Goal: Task Accomplishment & Management: Manage account settings

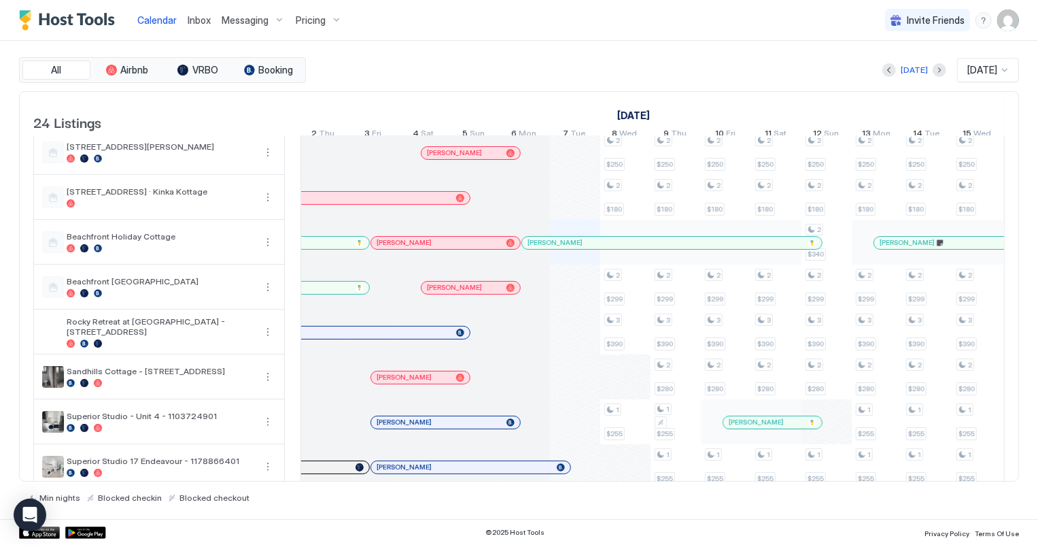
click at [394, 202] on div "Marcheyell Moka" at bounding box center [137, 197] width 628 height 9
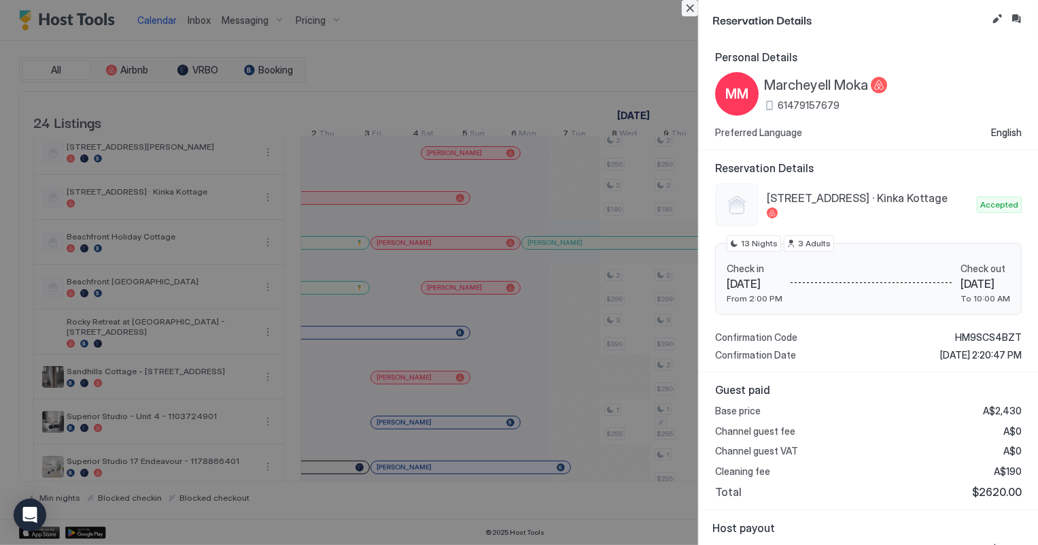
click at [690, 12] on button "Close" at bounding box center [690, 8] width 16 height 16
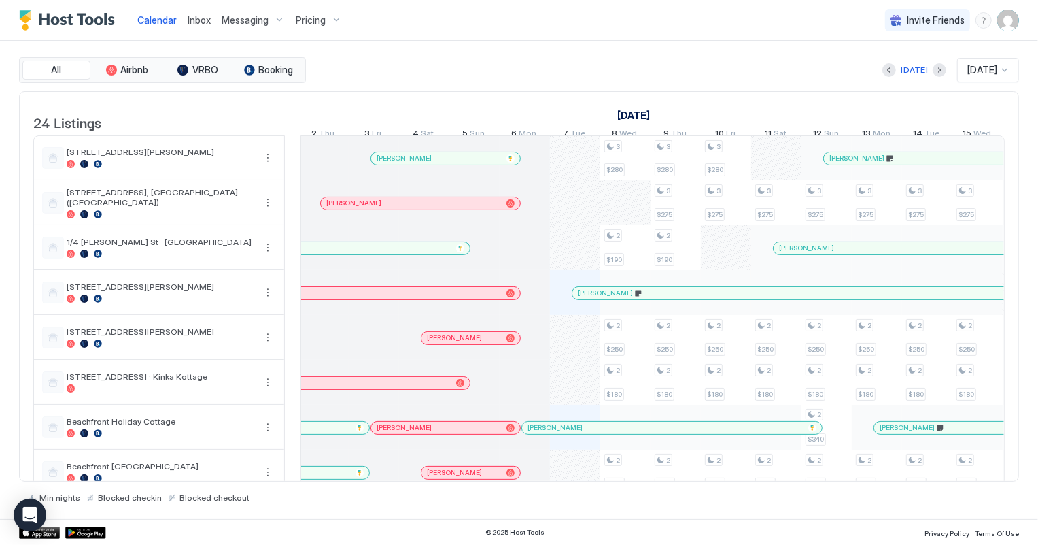
click at [197, 20] on span "Inbox" at bounding box center [199, 20] width 23 height 12
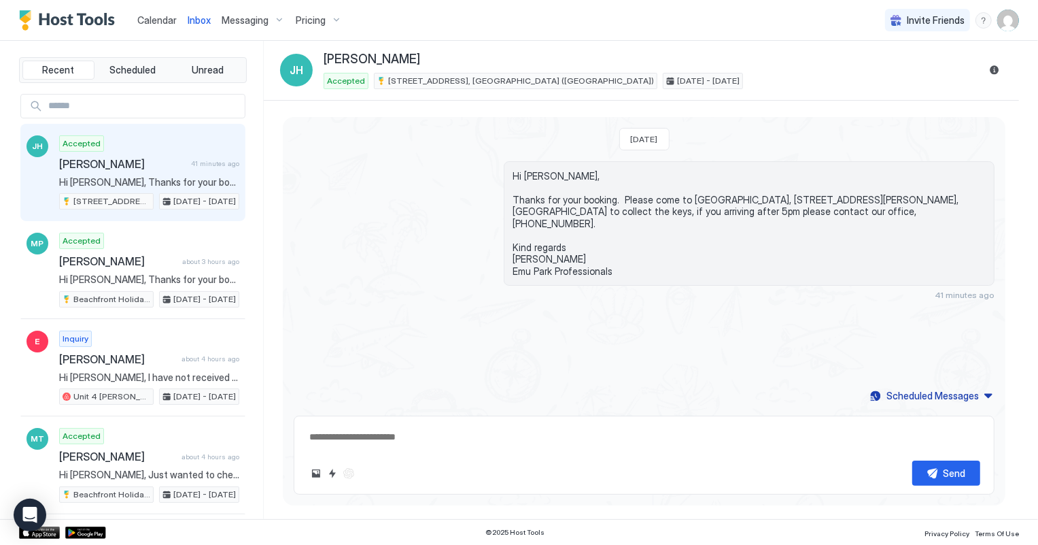
click at [148, 20] on span "Calendar" at bounding box center [156, 20] width 39 height 12
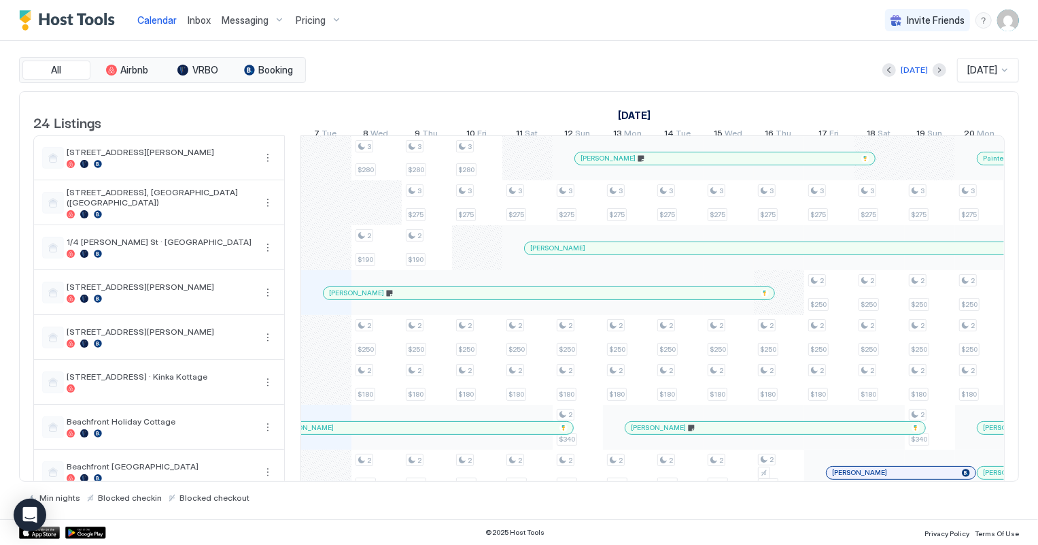
click at [201, 20] on span "Inbox" at bounding box center [199, 20] width 23 height 12
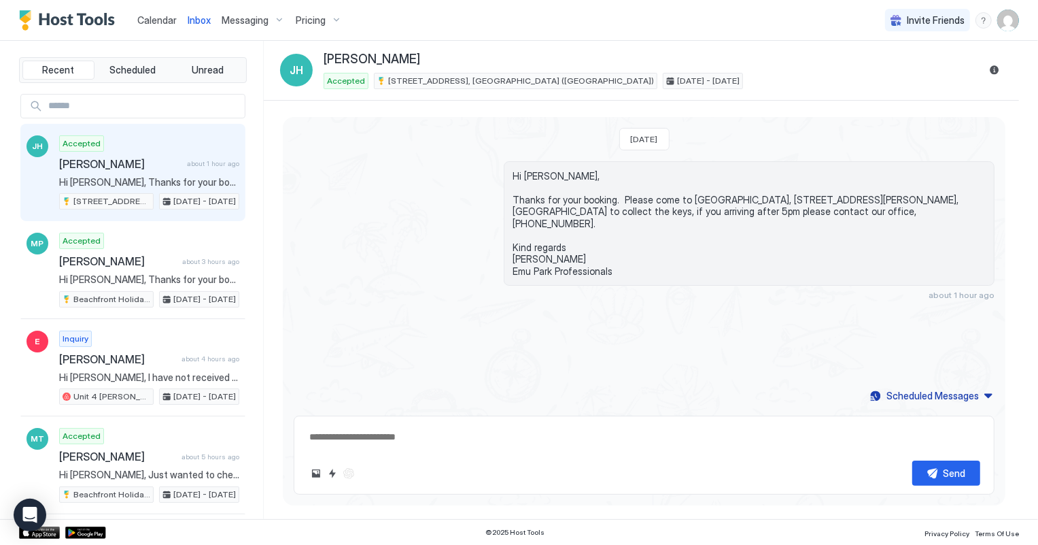
click at [145, 18] on span "Calendar" at bounding box center [156, 20] width 39 height 12
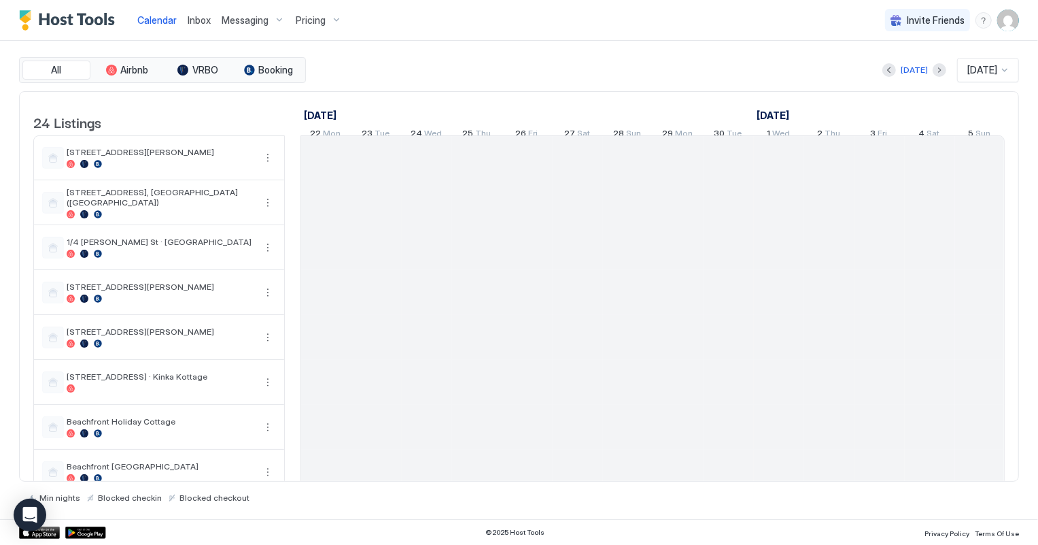
scroll to position [0, 755]
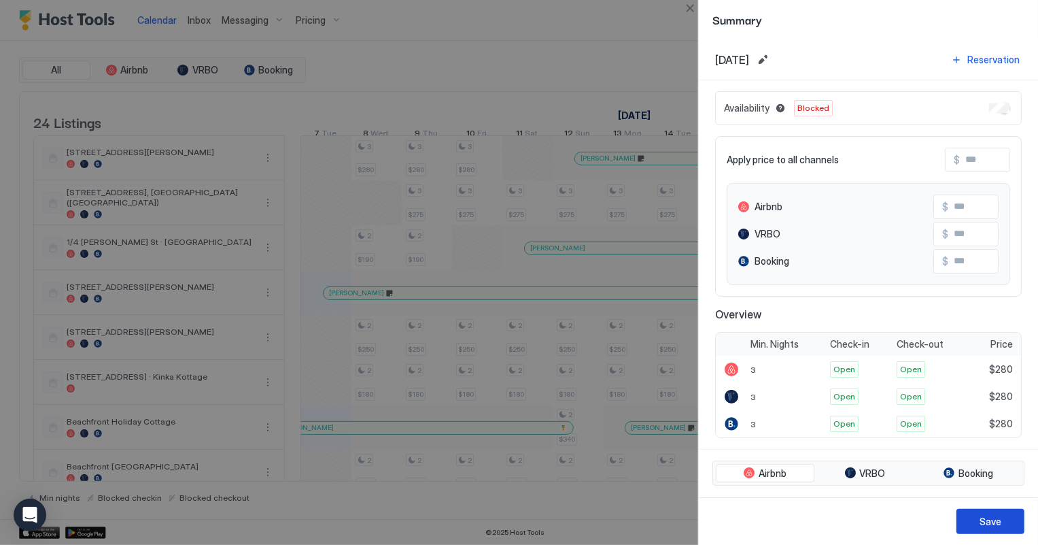
click at [1007, 522] on button "Save" at bounding box center [991, 521] width 68 height 25
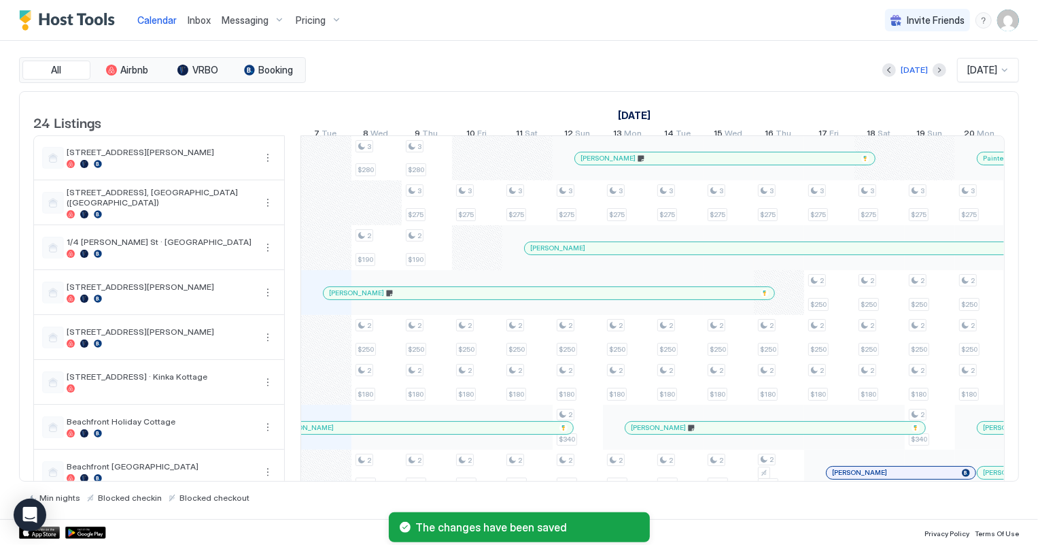
click at [705, 254] on div "[PERSON_NAME]" at bounding box center [926, 248] width 803 height 12
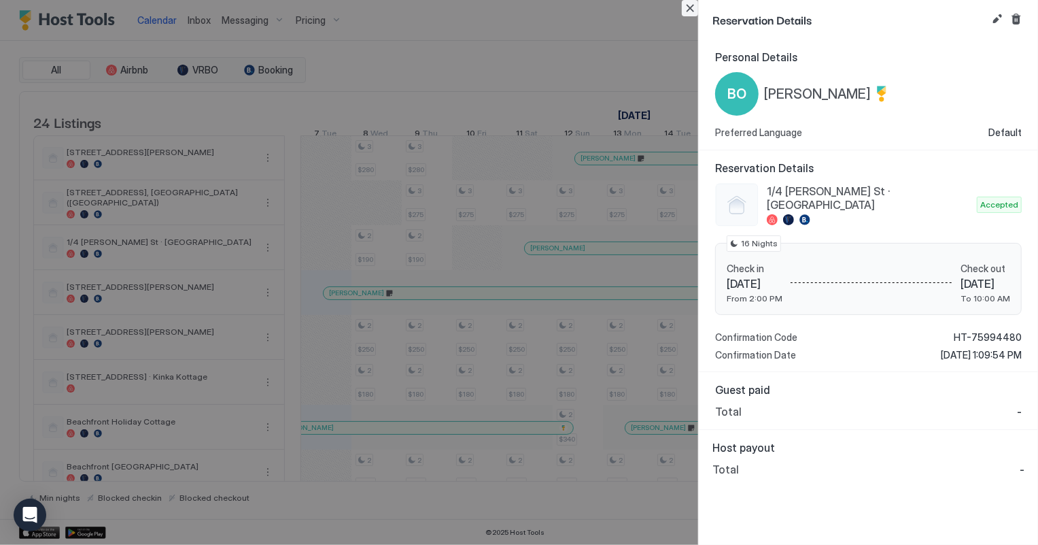
click at [688, 8] on button "Close" at bounding box center [690, 8] width 16 height 16
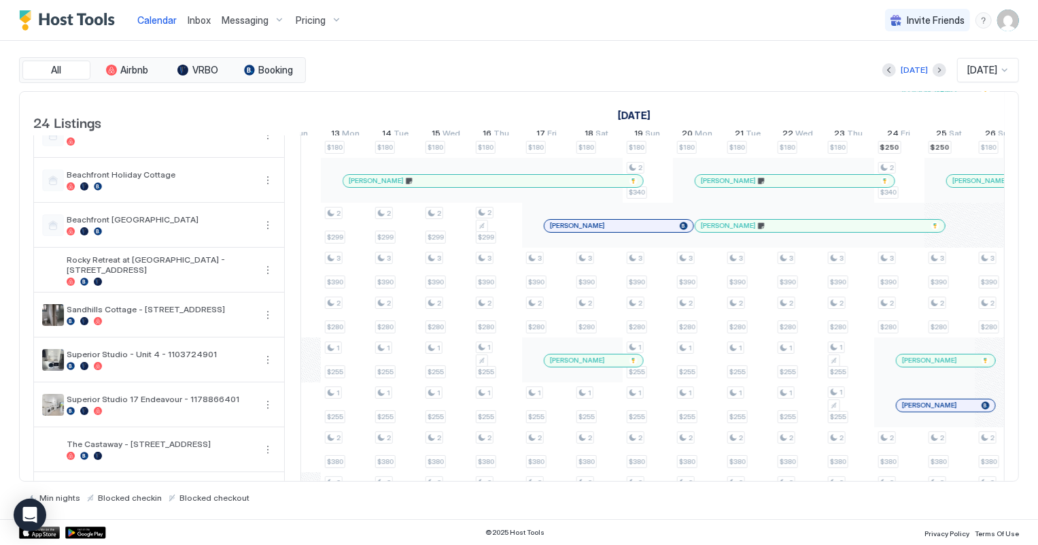
scroll to position [1, 1235]
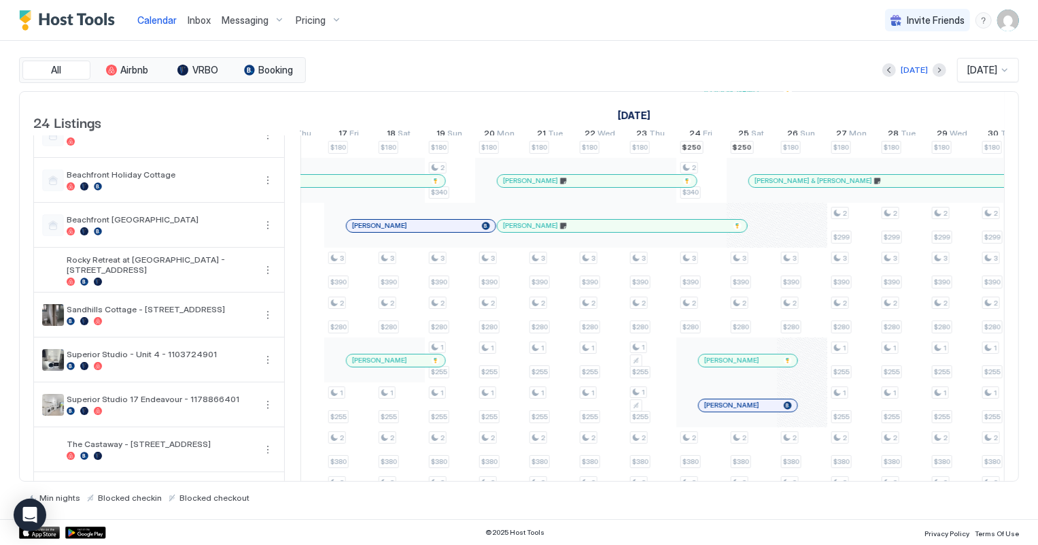
click at [401, 364] on div "[PERSON_NAME]" at bounding box center [389, 360] width 74 height 9
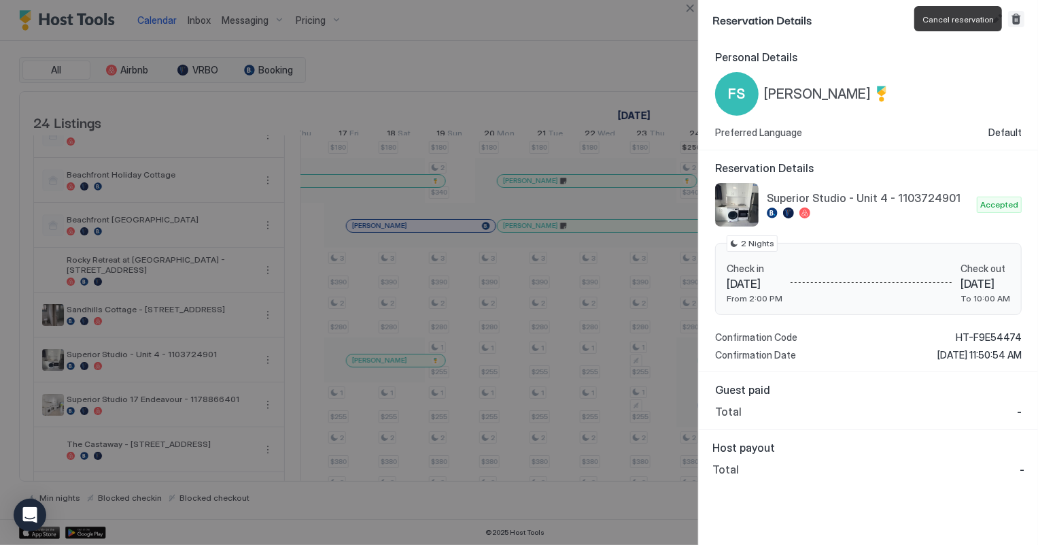
click at [1019, 18] on button "Cancel reservation" at bounding box center [1016, 19] width 16 height 16
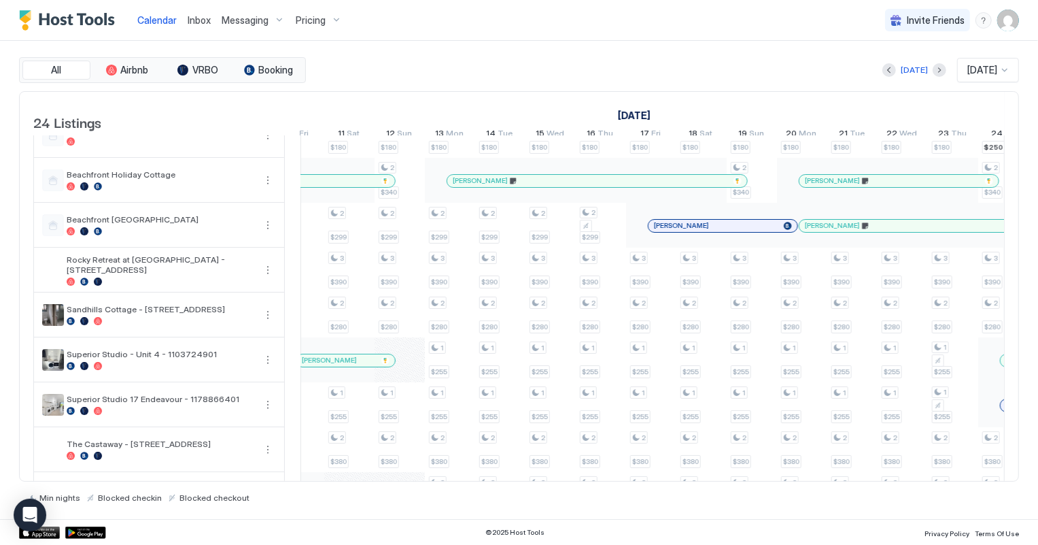
scroll to position [1, 908]
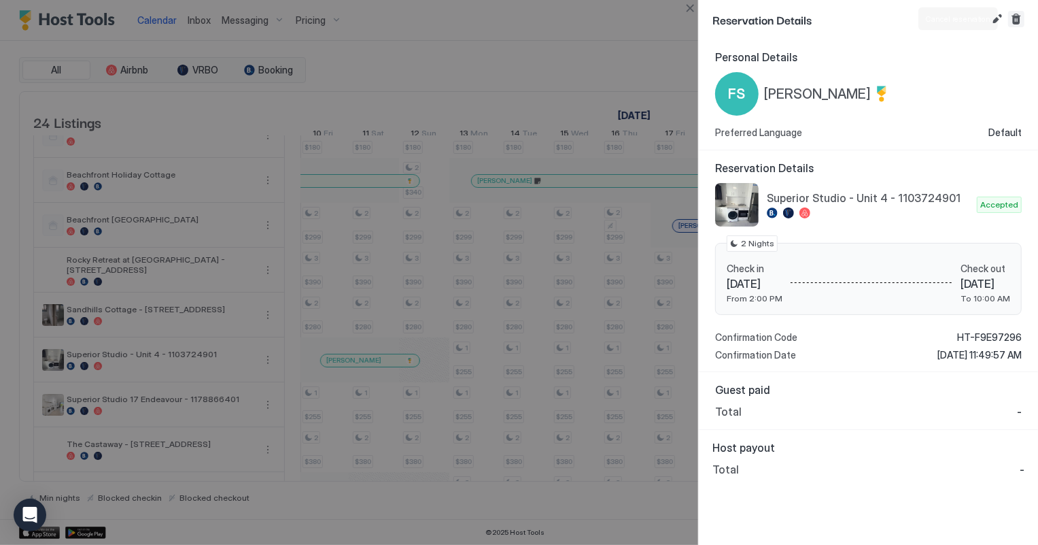
click at [1017, 18] on button "Cancel reservation" at bounding box center [1016, 19] width 16 height 16
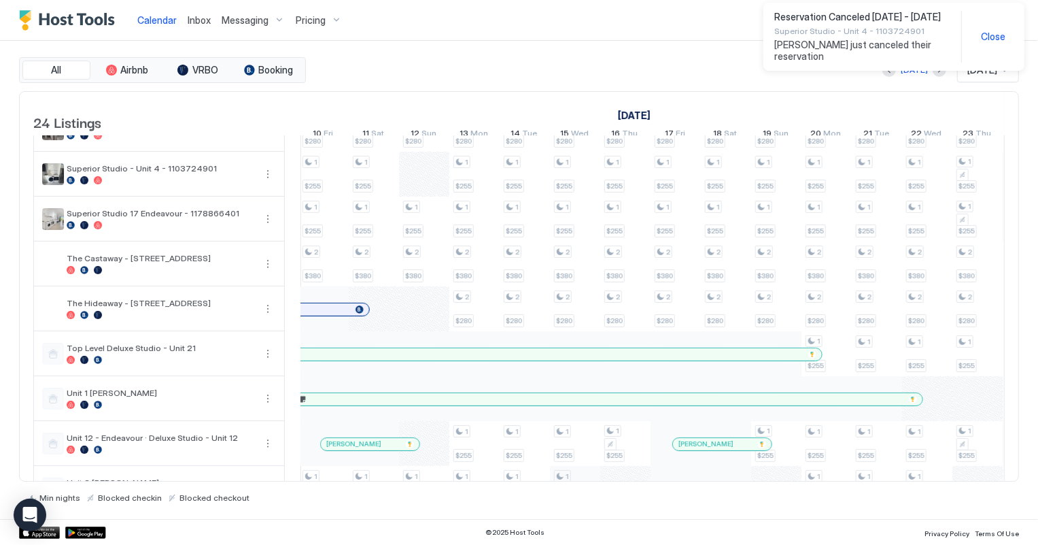
scroll to position [494, 0]
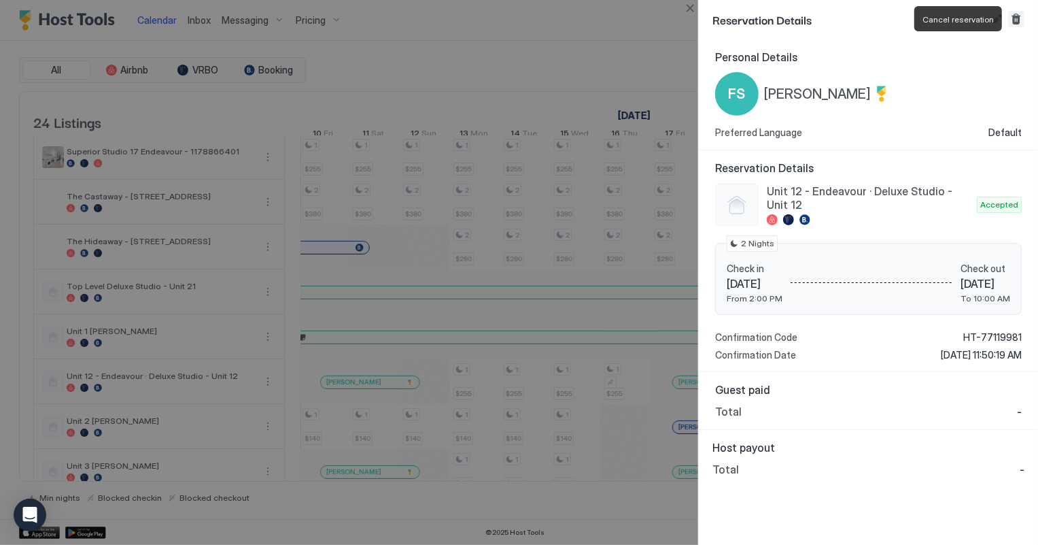
click at [1017, 18] on button "Cancel reservation" at bounding box center [1016, 19] width 16 height 16
click at [1016, 20] on button "Cancel reservation" at bounding box center [1016, 19] width 16 height 16
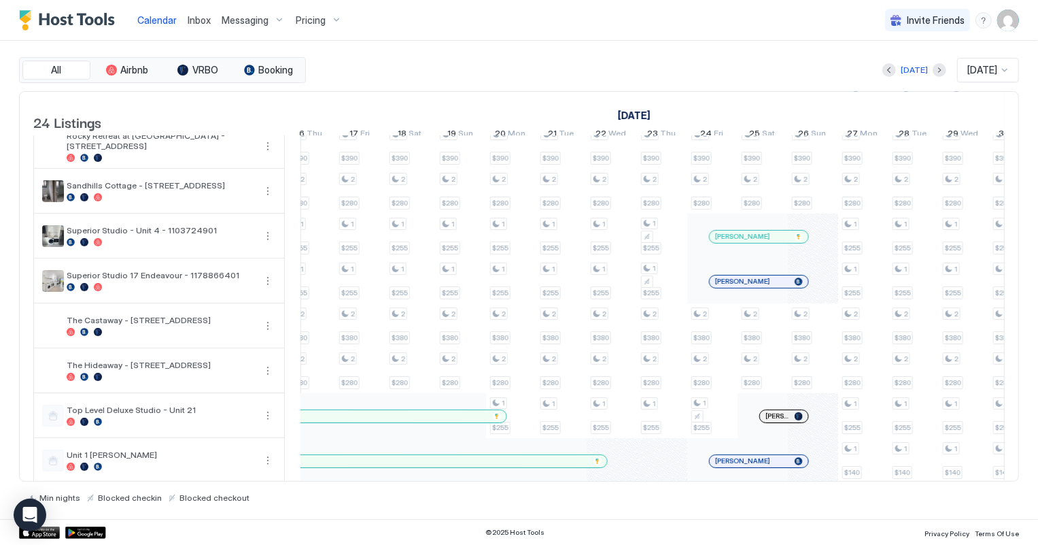
scroll to position [0, 1199]
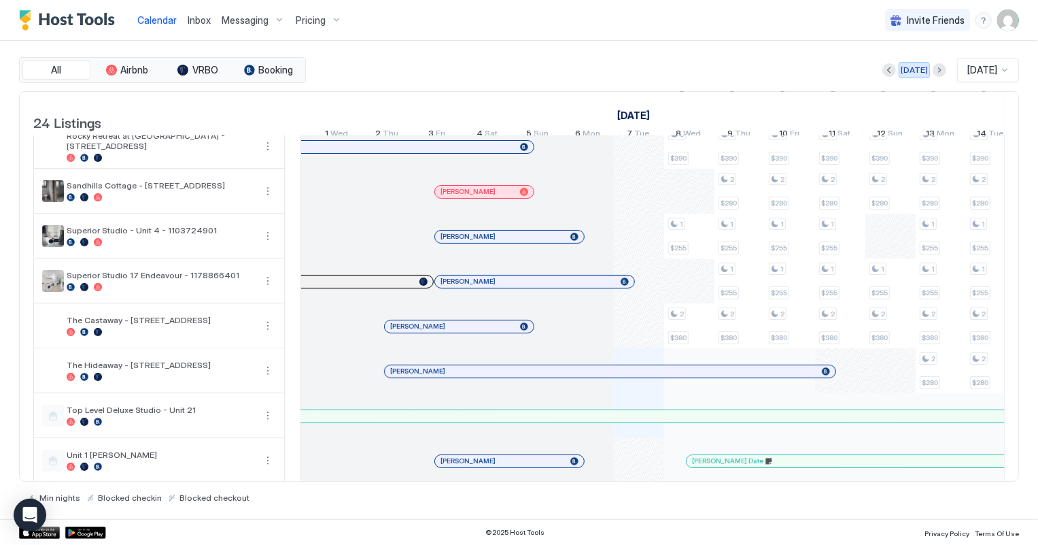
click at [904, 69] on div "[DATE]" at bounding box center [914, 70] width 27 height 12
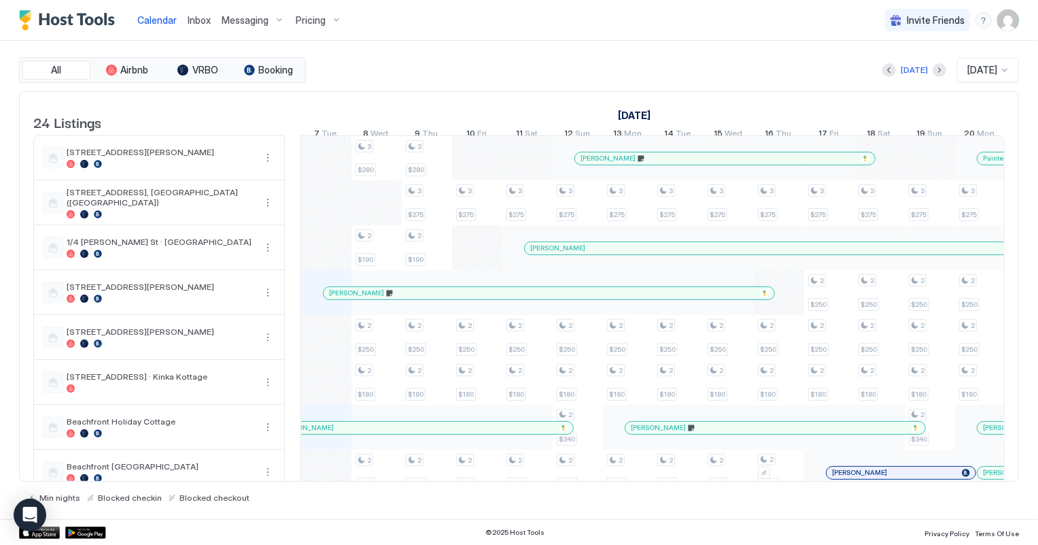
click at [196, 20] on span "Inbox" at bounding box center [199, 20] width 23 height 12
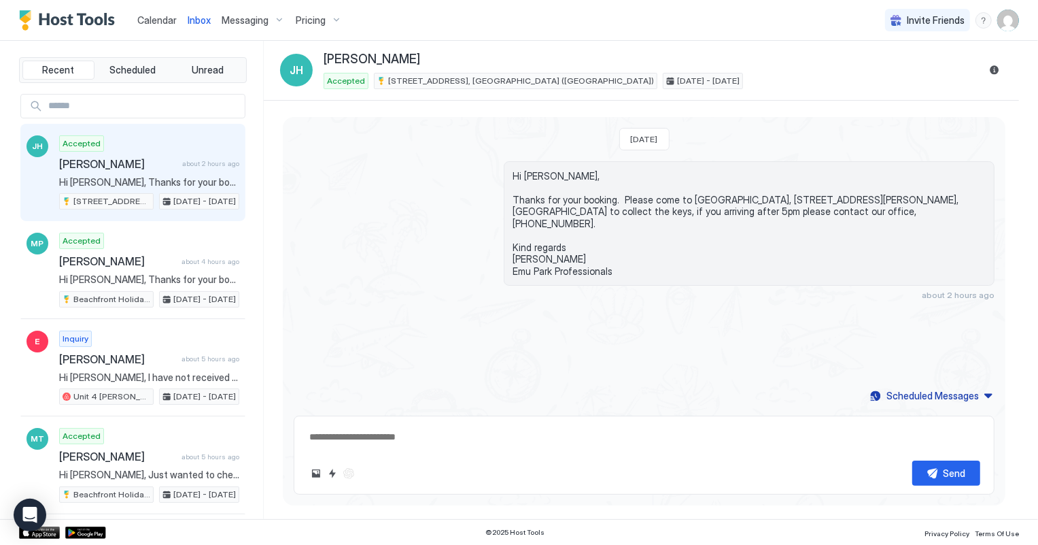
click at [153, 20] on span "Calendar" at bounding box center [156, 20] width 39 height 12
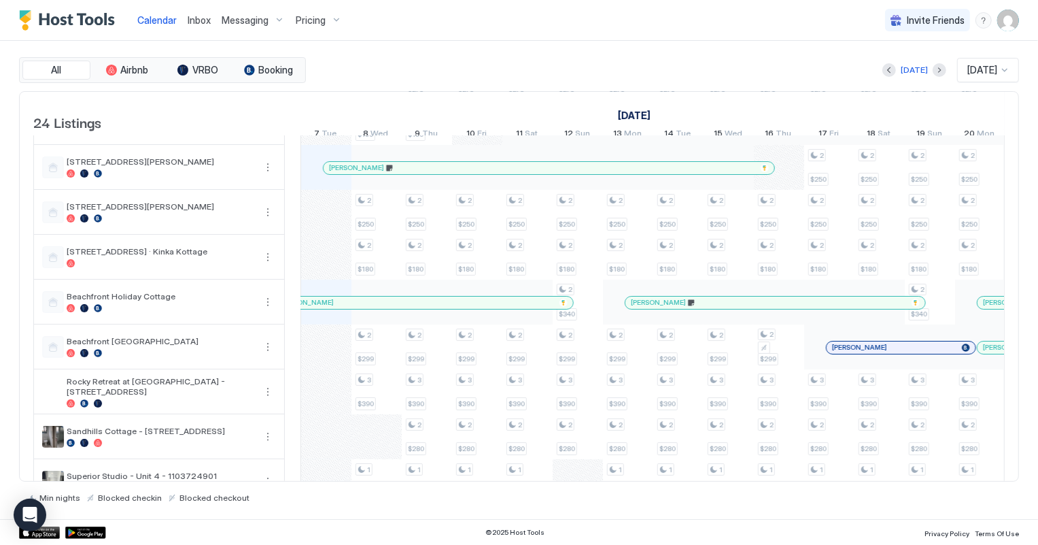
scroll to position [123, 0]
